Goal: Task Accomplishment & Management: Complete application form

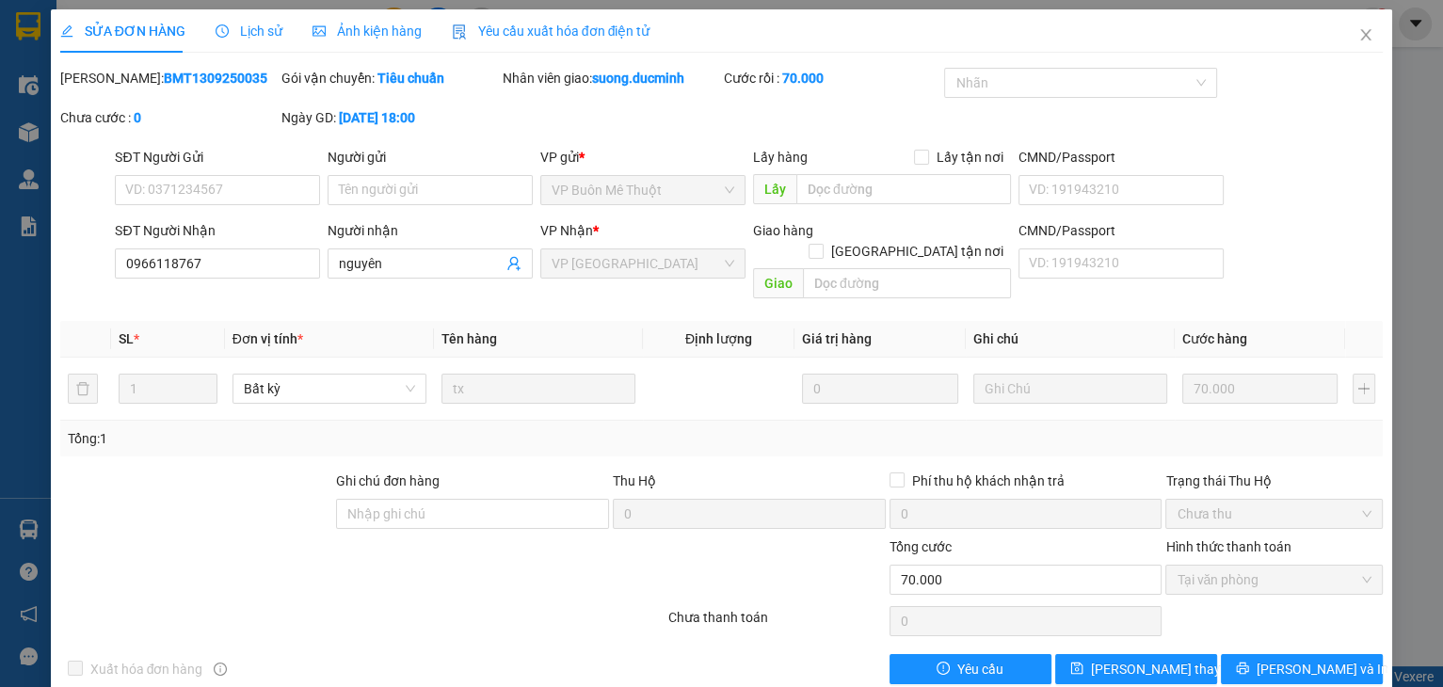
click at [1325, 15] on div "SỬA ĐƠN HÀNG Lịch sử Ảnh kiện hàng Yêu cầu xuất hóa đơn điện tử" at bounding box center [721, 30] width 1323 height 43
click at [1358, 31] on icon "close" at bounding box center [1365, 34] width 15 height 15
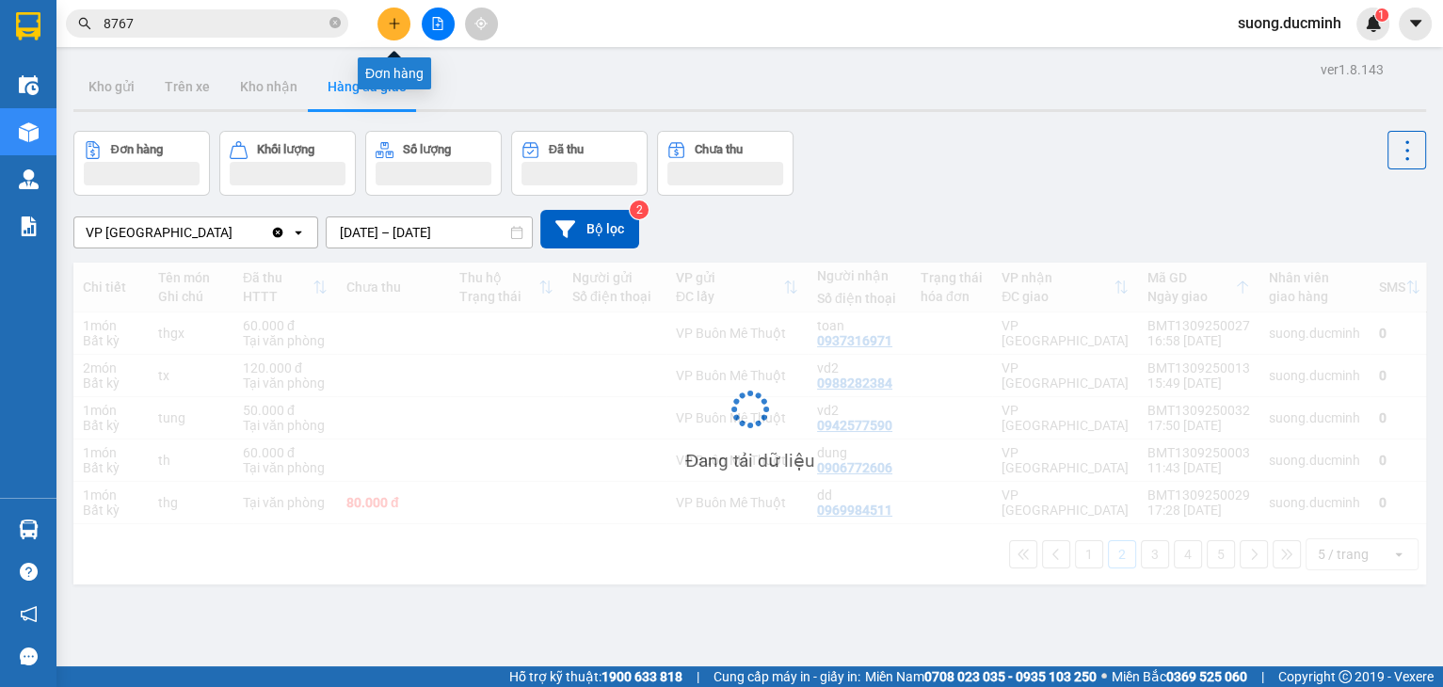
click at [399, 29] on icon "plus" at bounding box center [394, 23] width 13 height 13
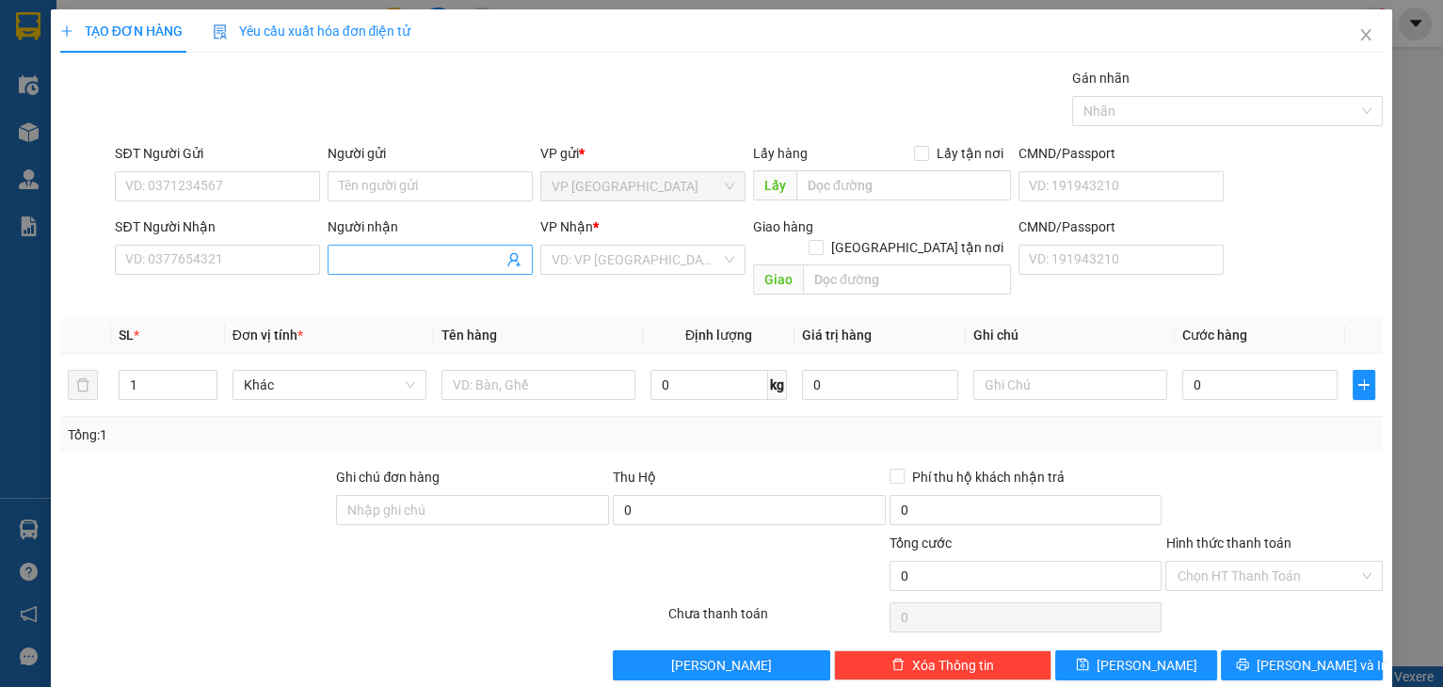
click at [438, 261] on input "Người nhận" at bounding box center [421, 259] width 164 height 21
type input "ngoan loc"
click at [588, 370] on input "text" at bounding box center [538, 385] width 194 height 30
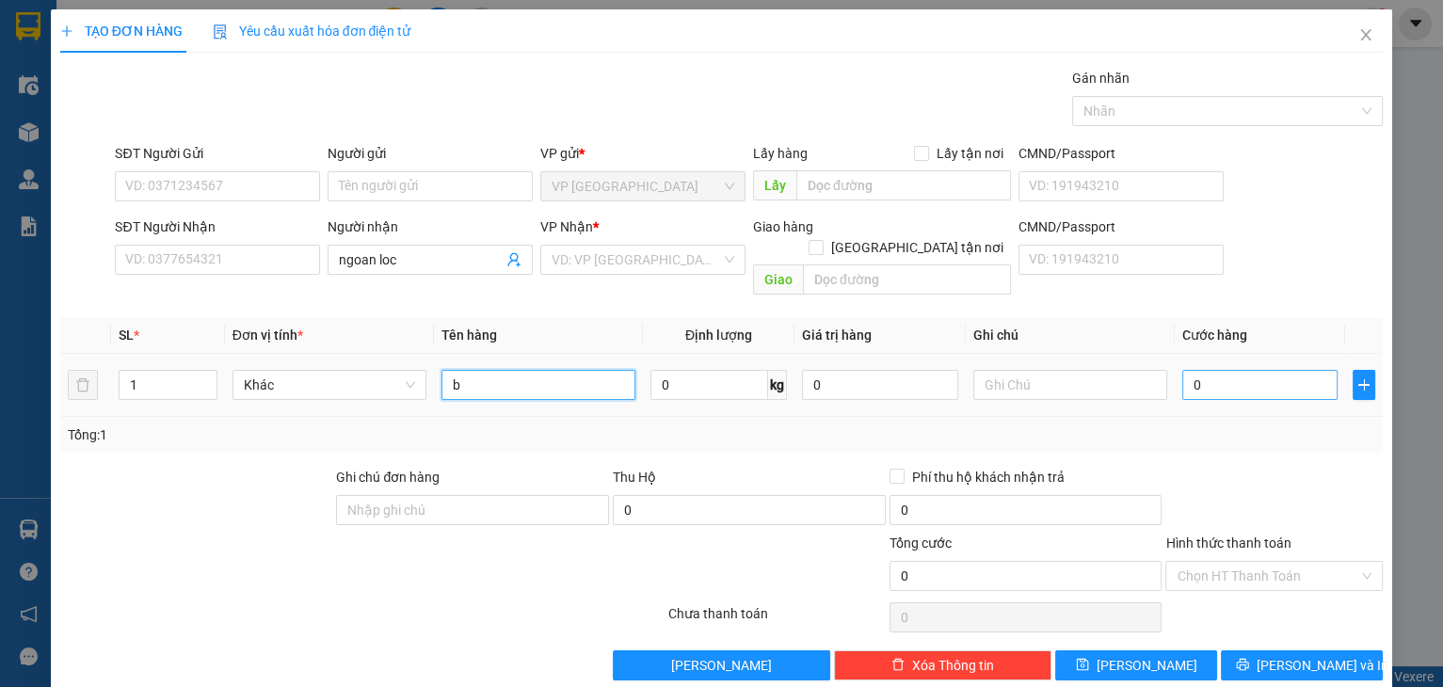
type input "b"
click at [1185, 370] on input "0" at bounding box center [1260, 385] width 156 height 30
type input "1"
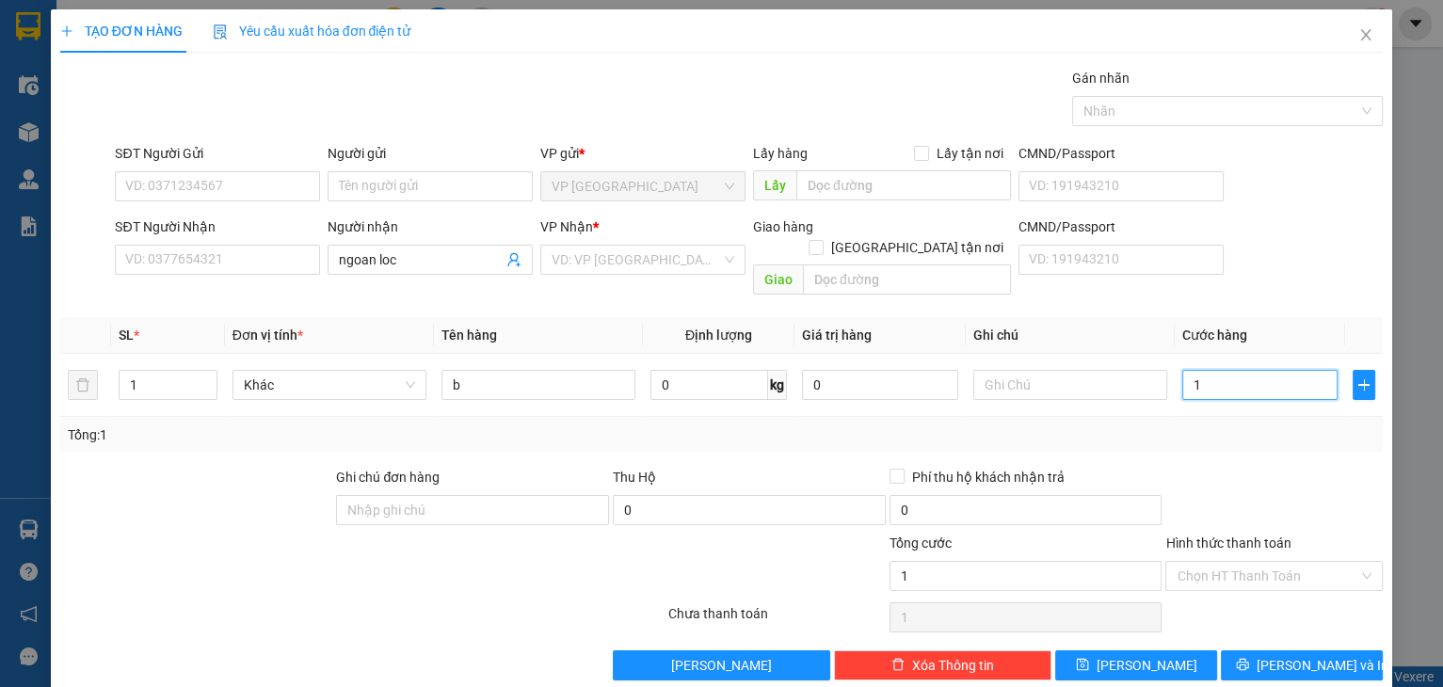
type input "10"
type input "10.000"
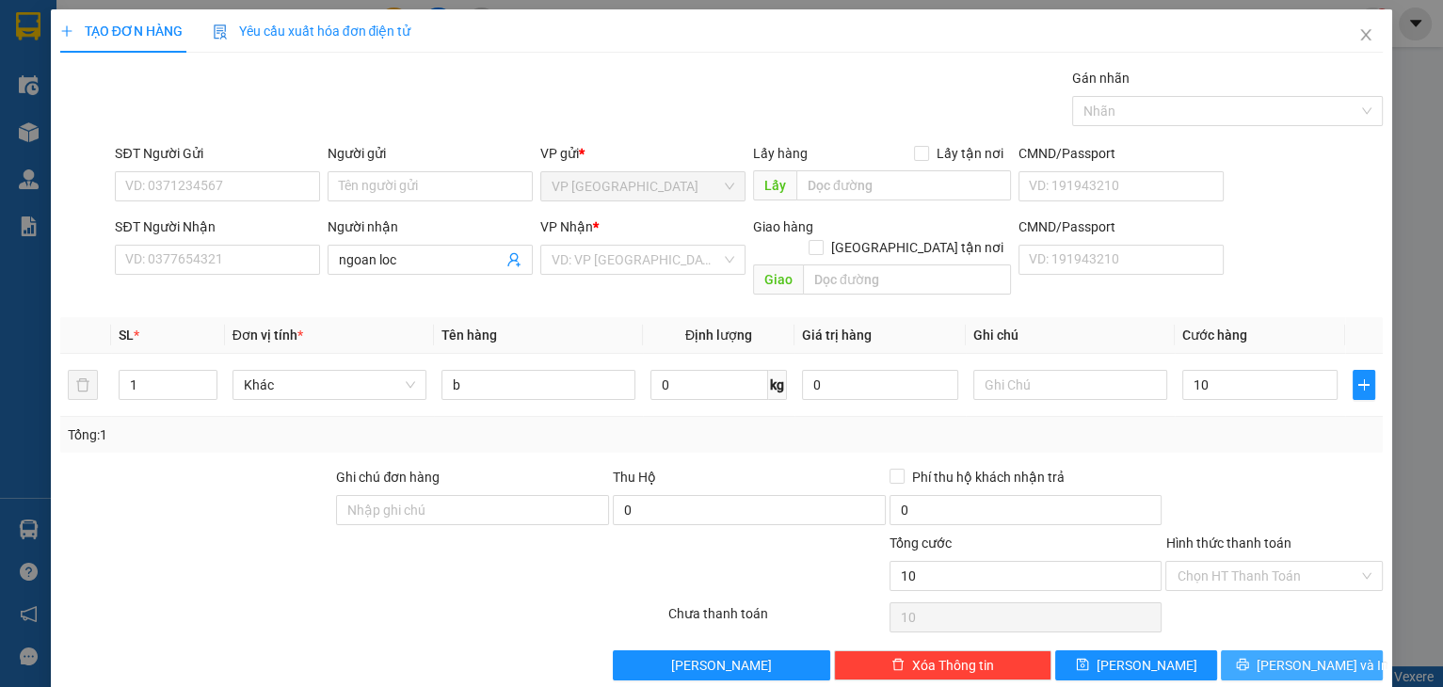
type input "10.000"
click at [1329, 650] on button "[PERSON_NAME] và In" at bounding box center [1302, 665] width 162 height 30
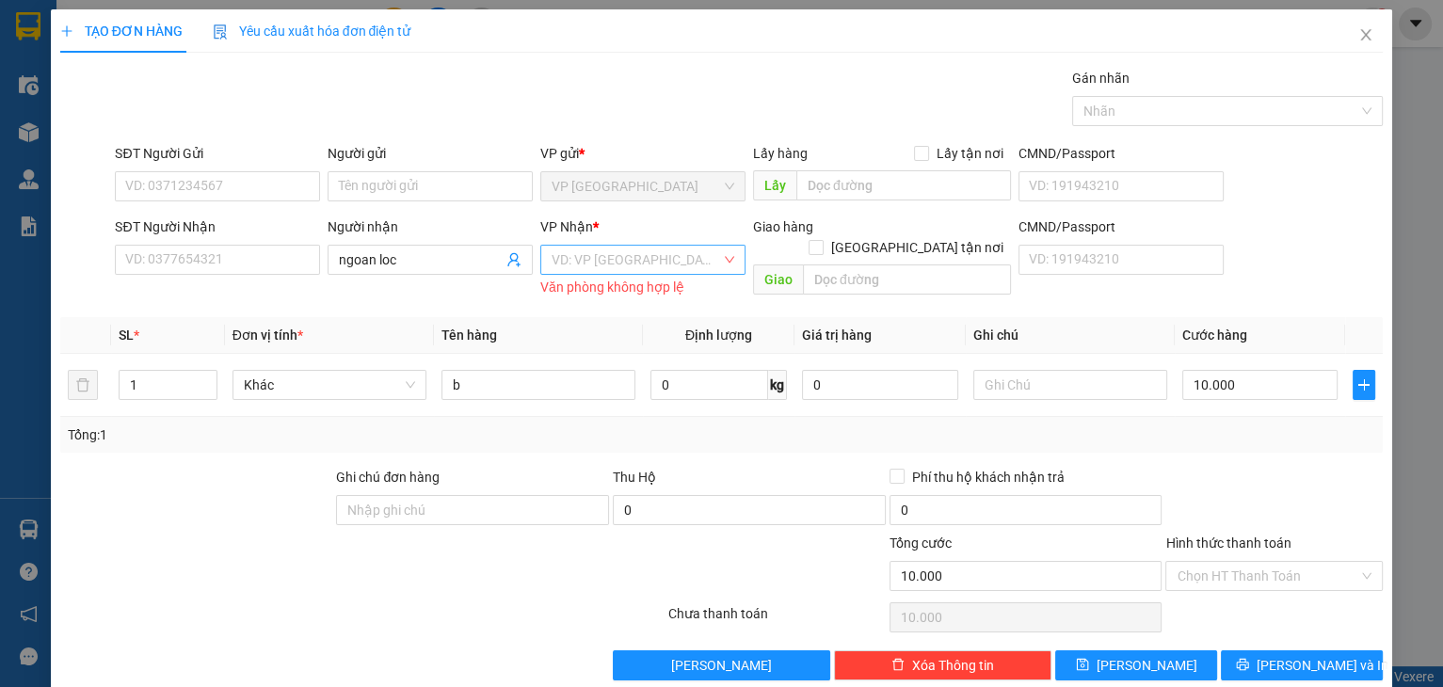
click at [583, 248] on input "search" at bounding box center [635, 260] width 169 height 28
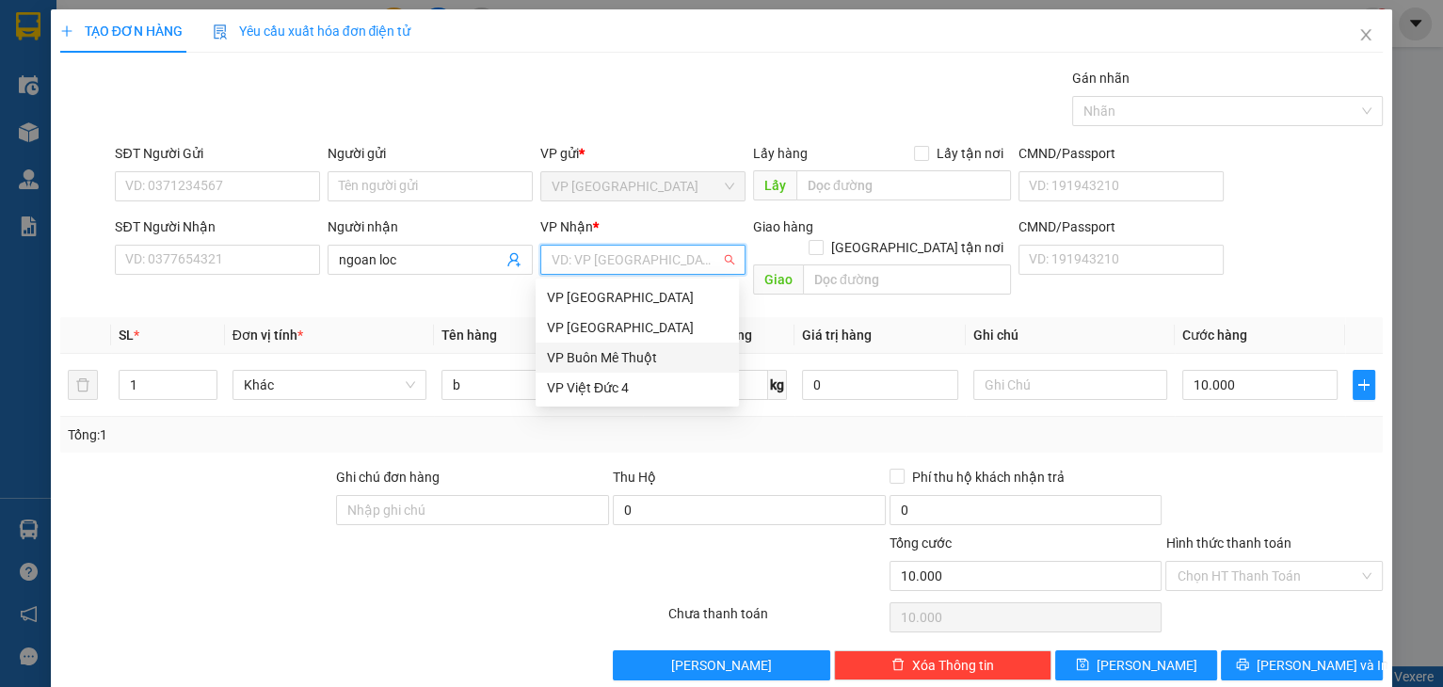
click at [656, 353] on div "VP Buôn Mê Thuột" at bounding box center [637, 357] width 181 height 21
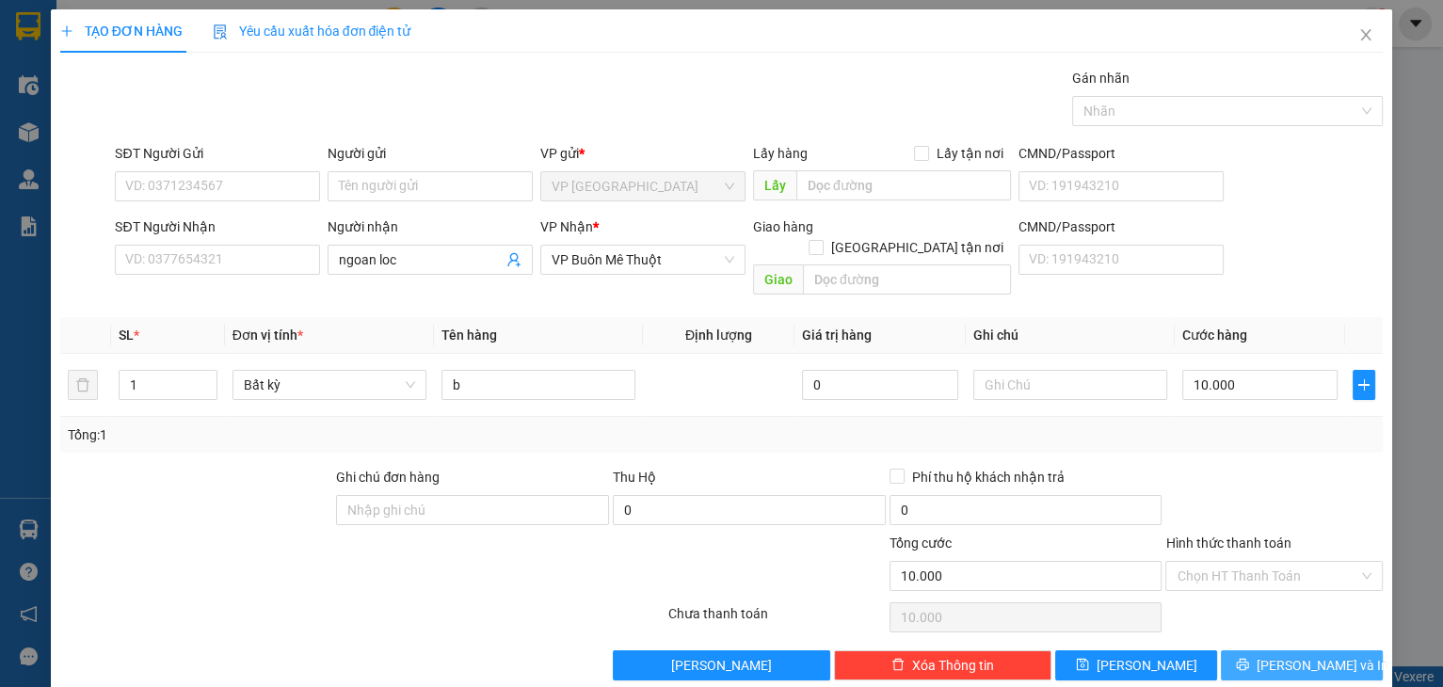
click at [1257, 655] on button "[PERSON_NAME] và In" at bounding box center [1302, 665] width 162 height 30
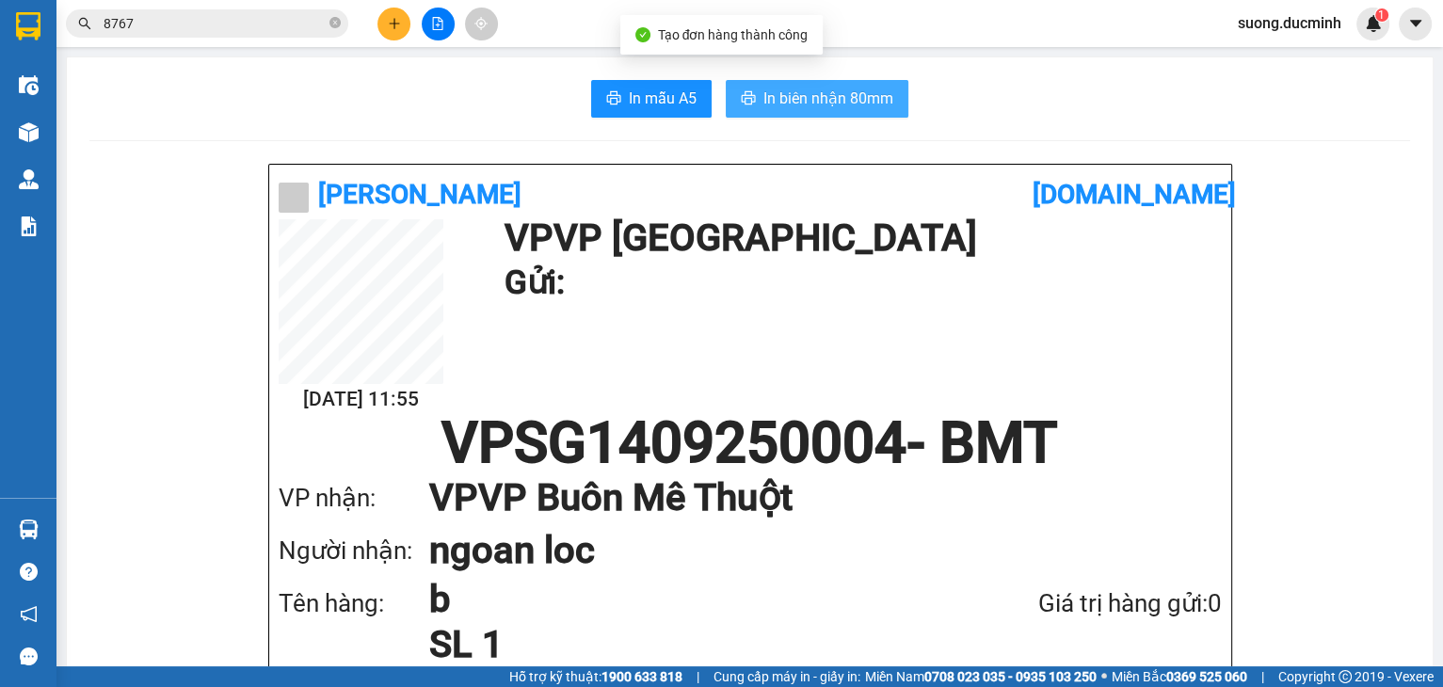
click at [878, 87] on span "In biên nhận 80mm" at bounding box center [828, 99] width 130 height 24
